Goal: Navigation & Orientation: Find specific page/section

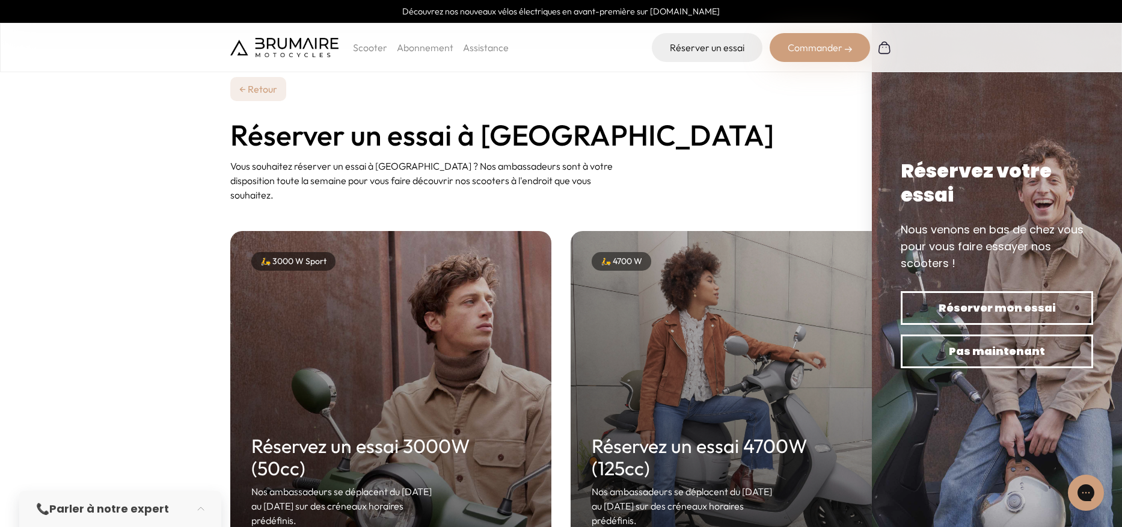
drag, startPoint x: 655, startPoint y: 104, endPoint x: 683, endPoint y: 103, distance: 28.3
click at [655, 103] on div "← Retour Réserver un essai à Paris Vous souhaitez réserver un essai à Paris ? N…" at bounding box center [560, 139] width 661 height 125
click at [235, 91] on link "← Retour" at bounding box center [258, 89] width 56 height 24
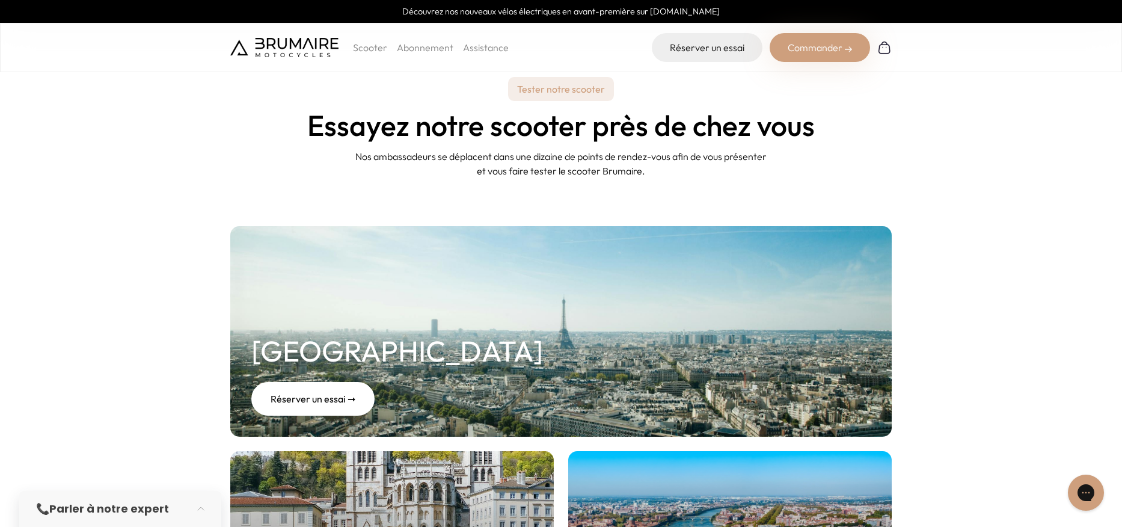
click at [323, 50] on img at bounding box center [284, 47] width 108 height 19
